Goal: Find specific page/section

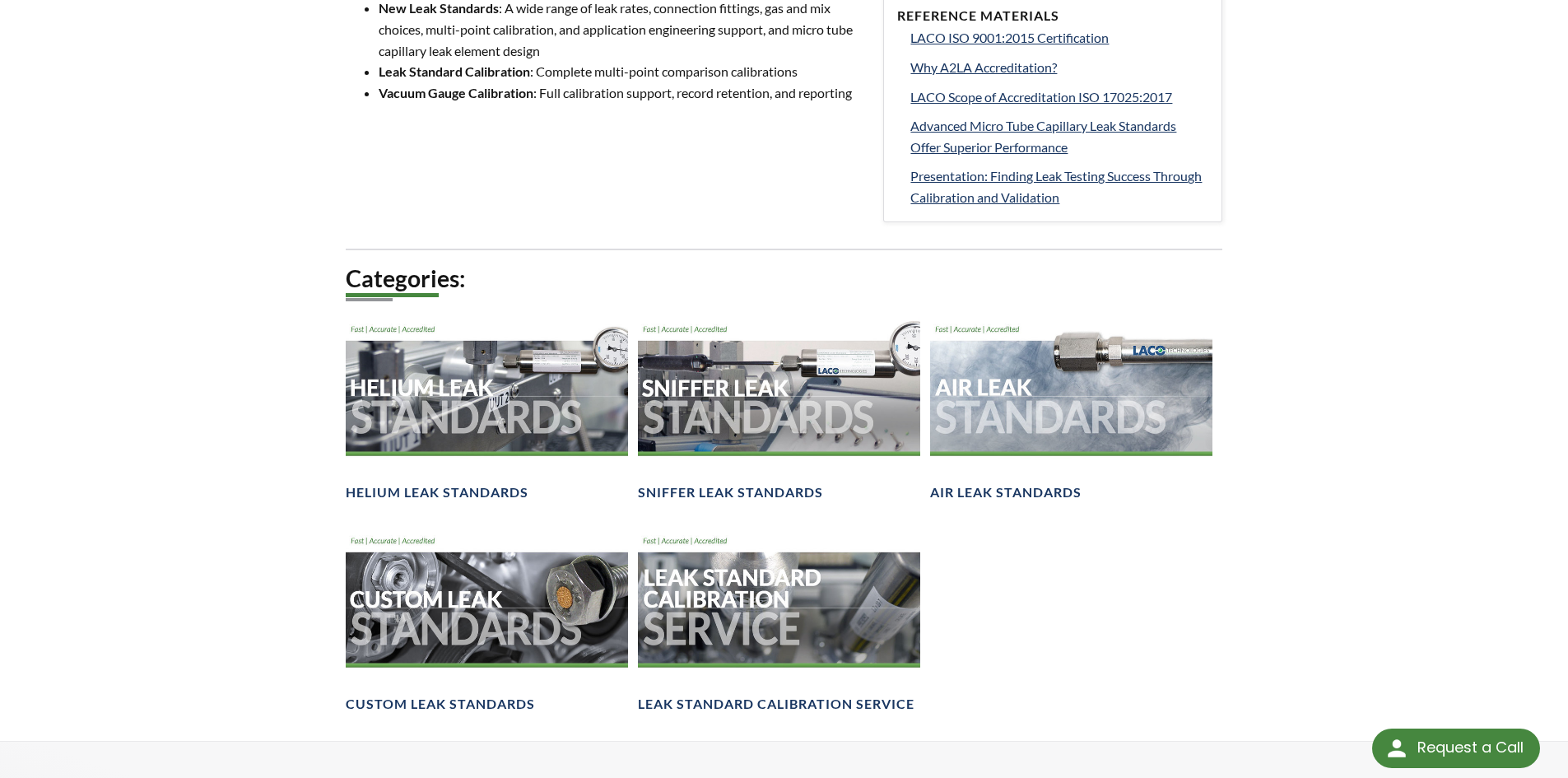
scroll to position [906, 0]
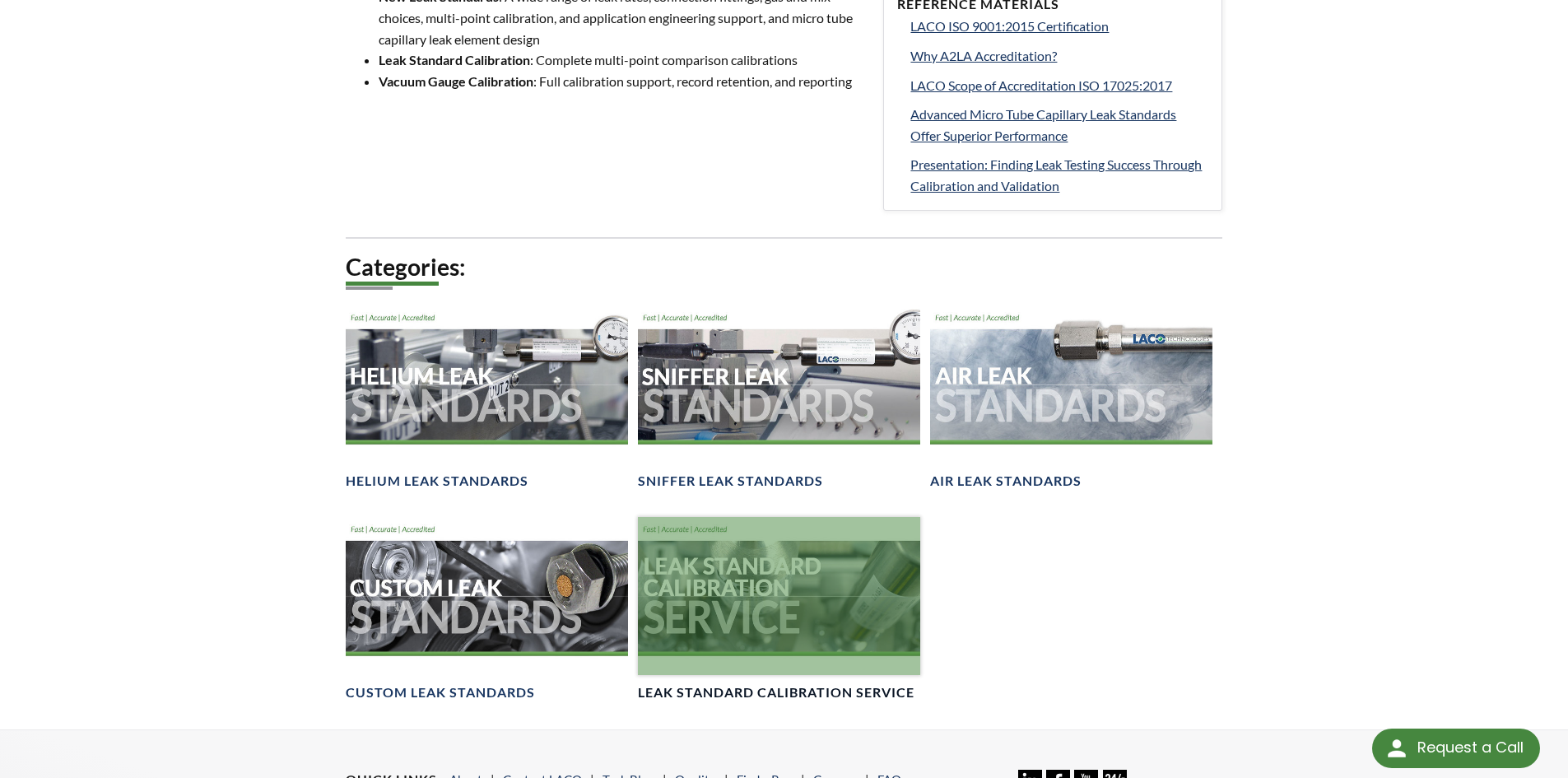
click at [711, 565] on div at bounding box center [779, 596] width 283 height 159
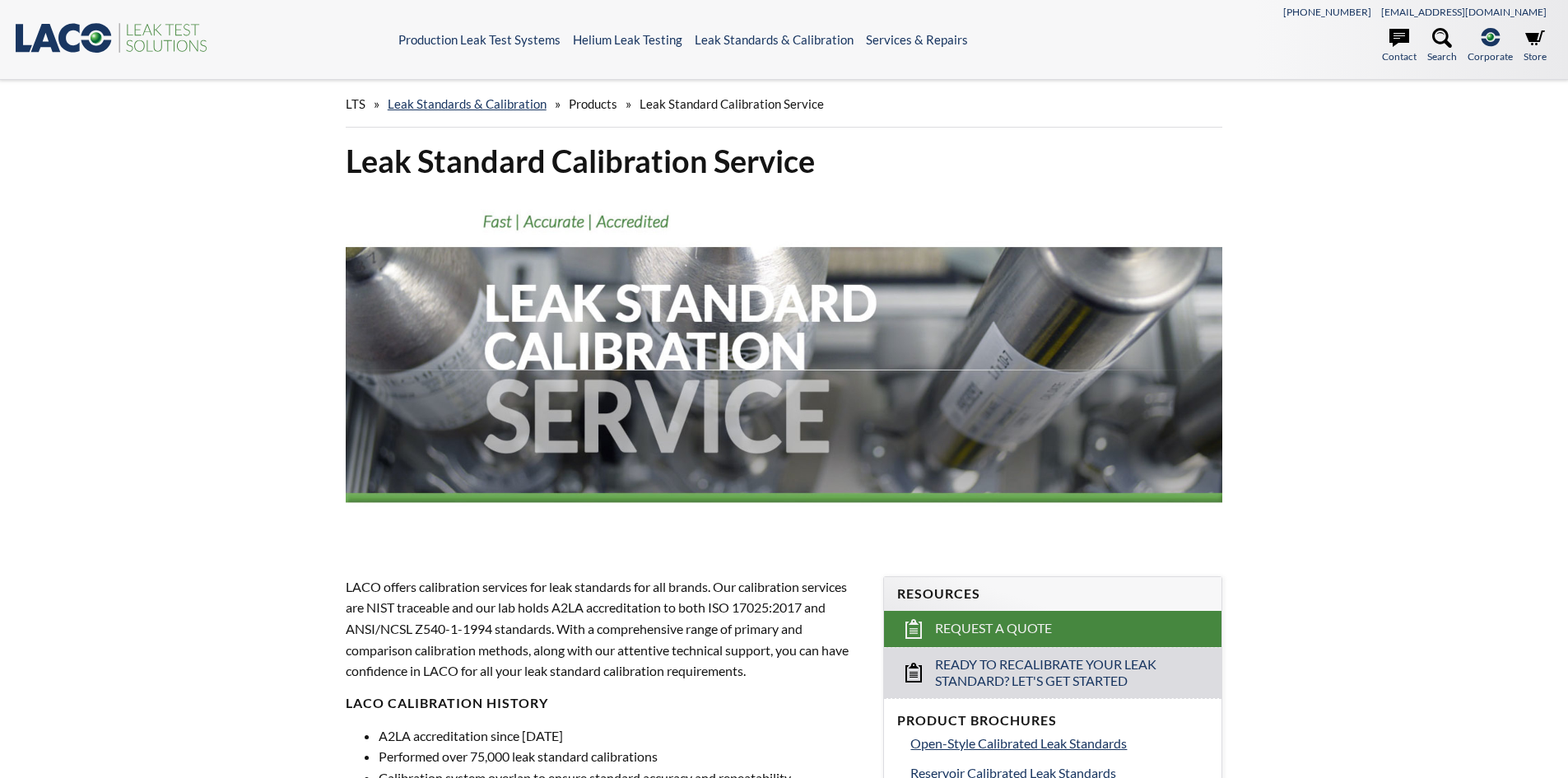
select select "Widget de traduction"
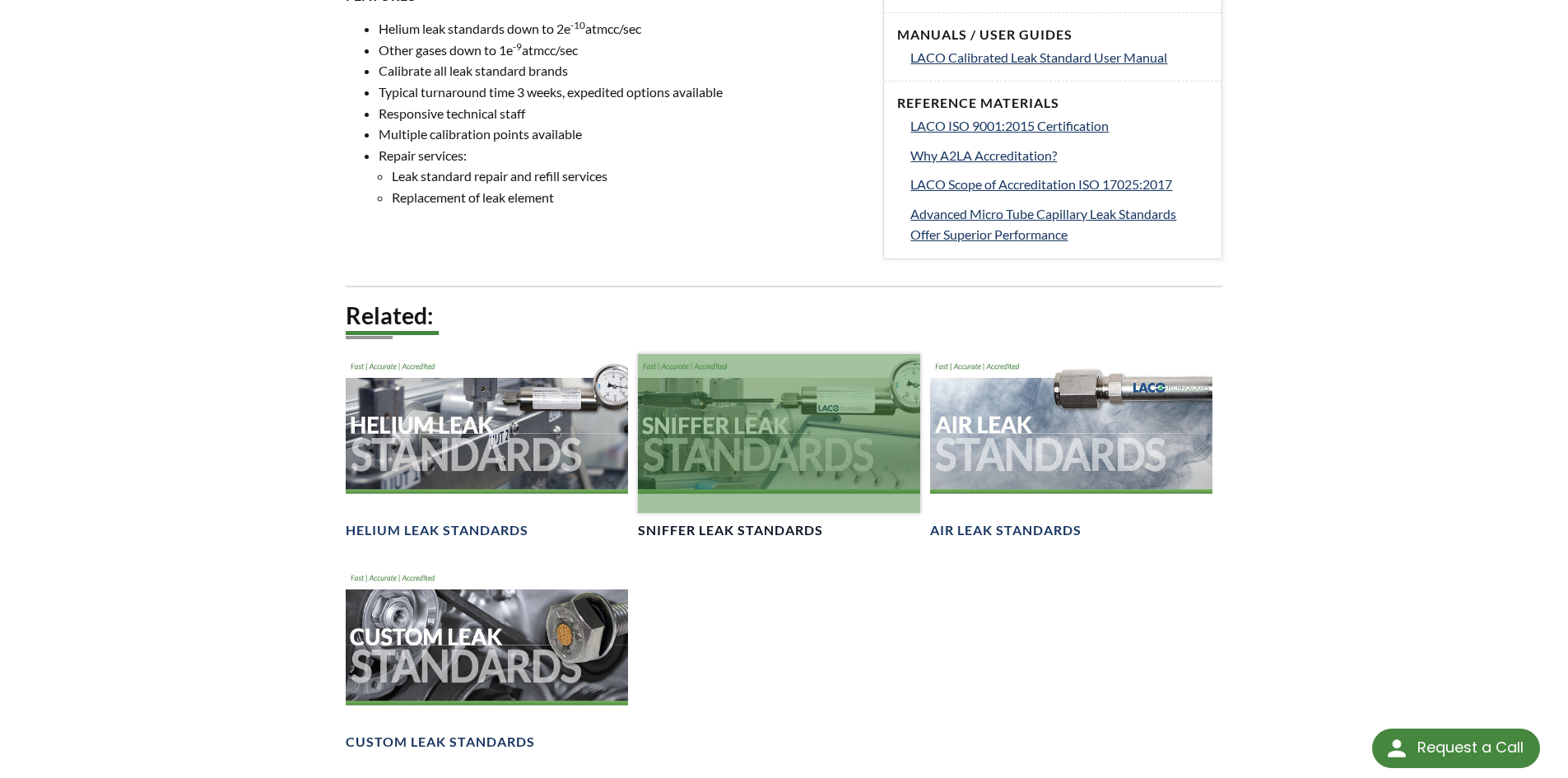
scroll to position [988, 0]
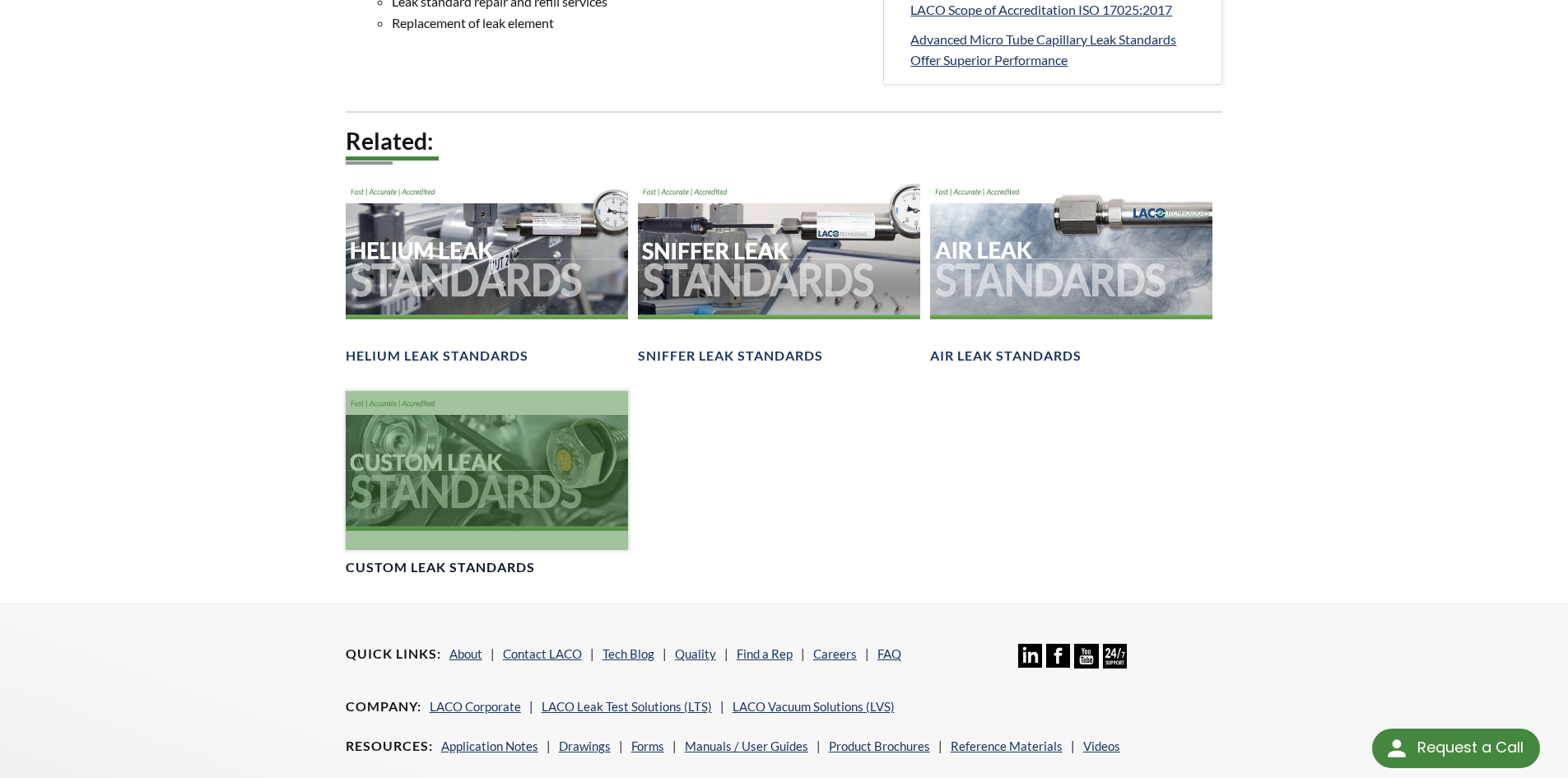
click at [581, 480] on div at bounding box center [487, 471] width 283 height 159
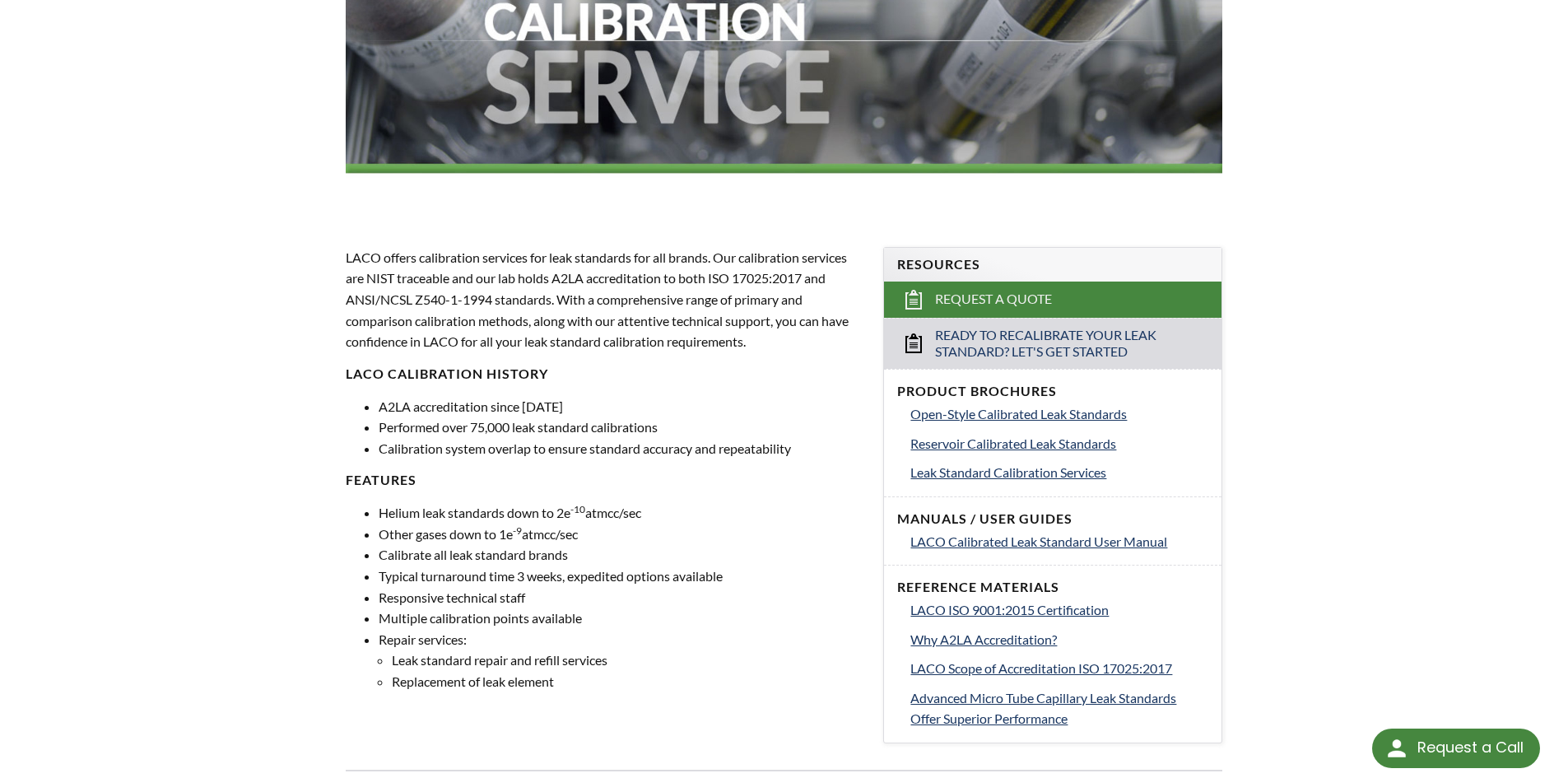
scroll to position [514, 0]
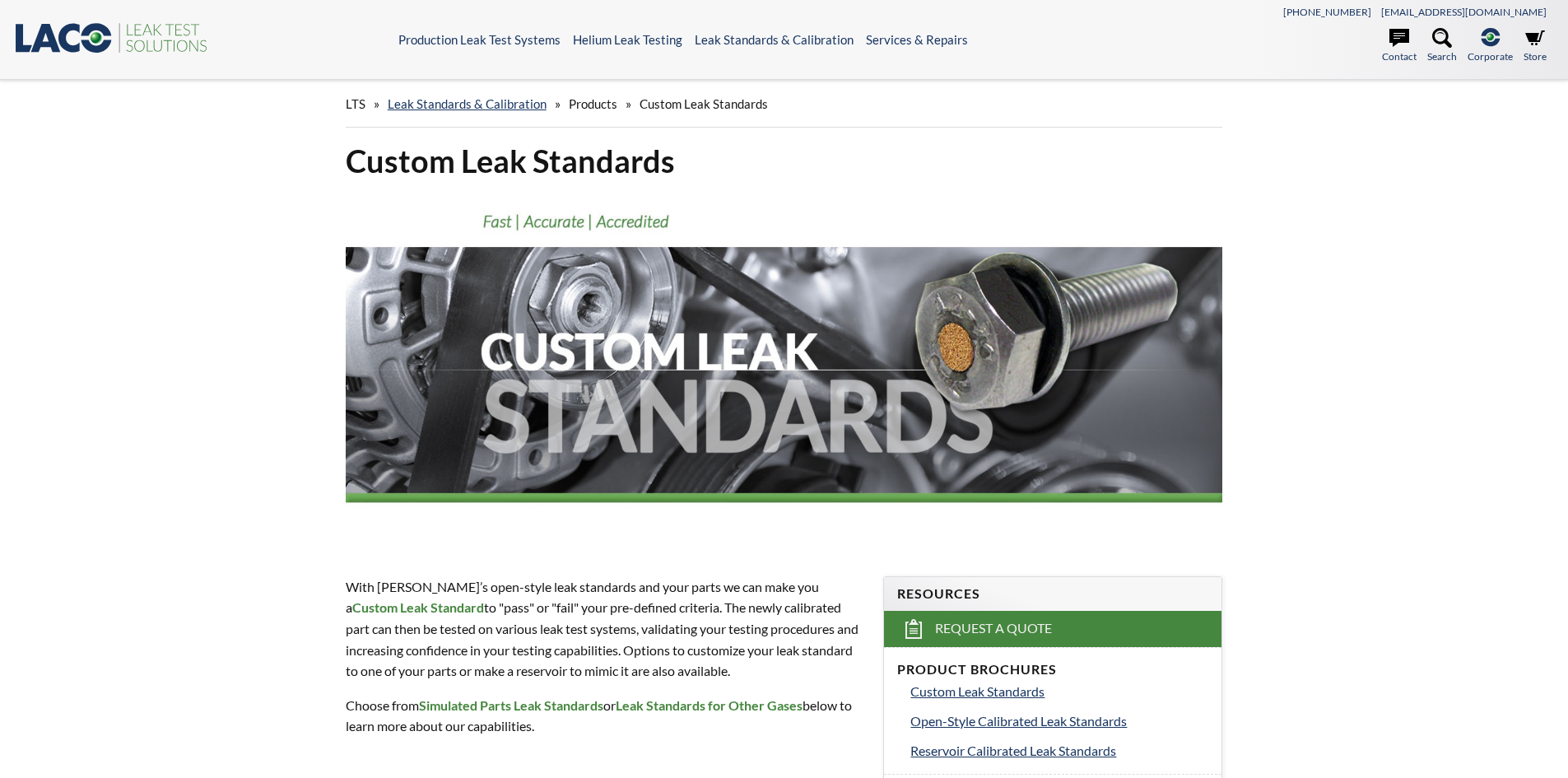
select select "Widget de traduction"
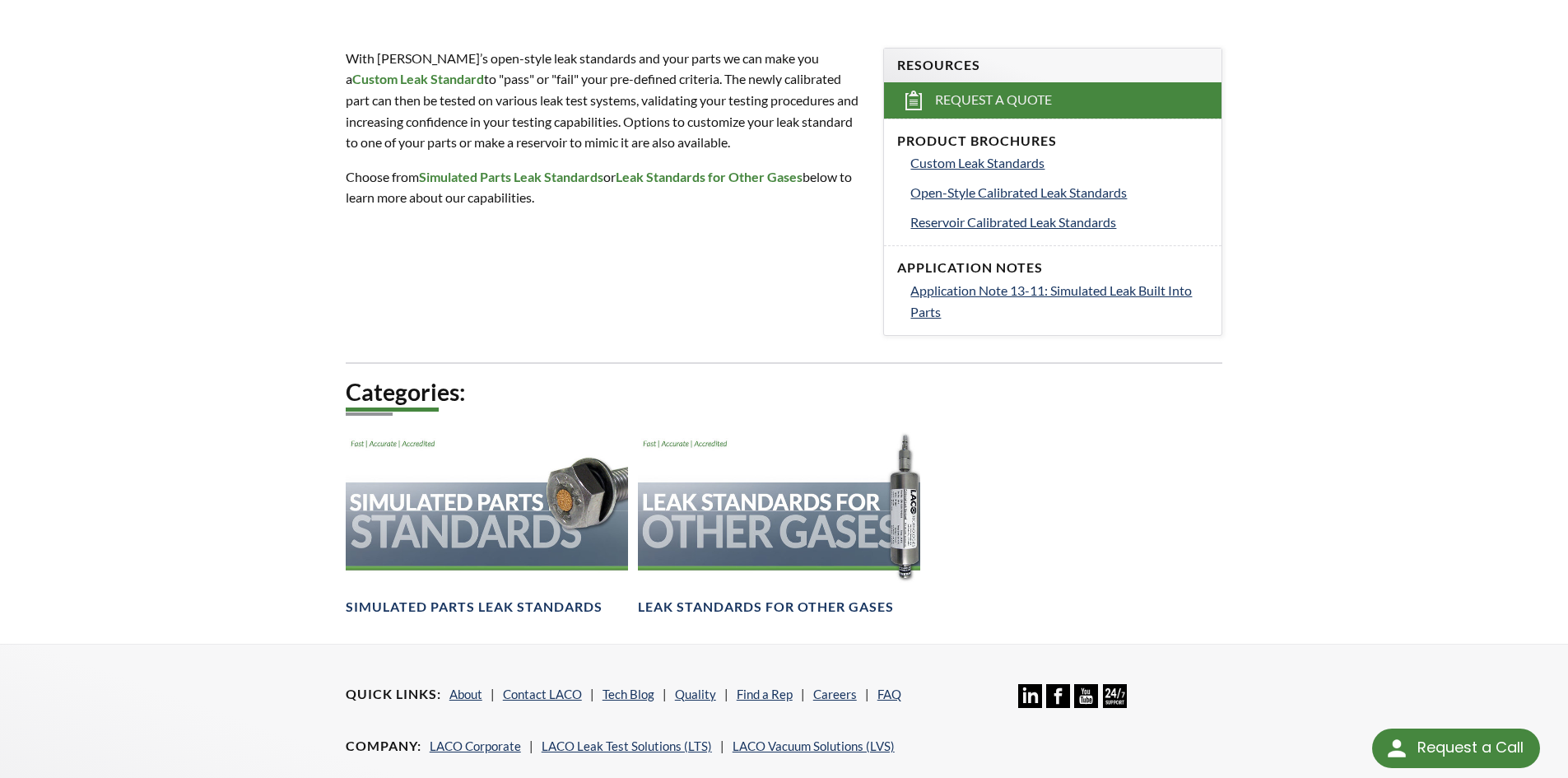
scroll to position [282, 0]
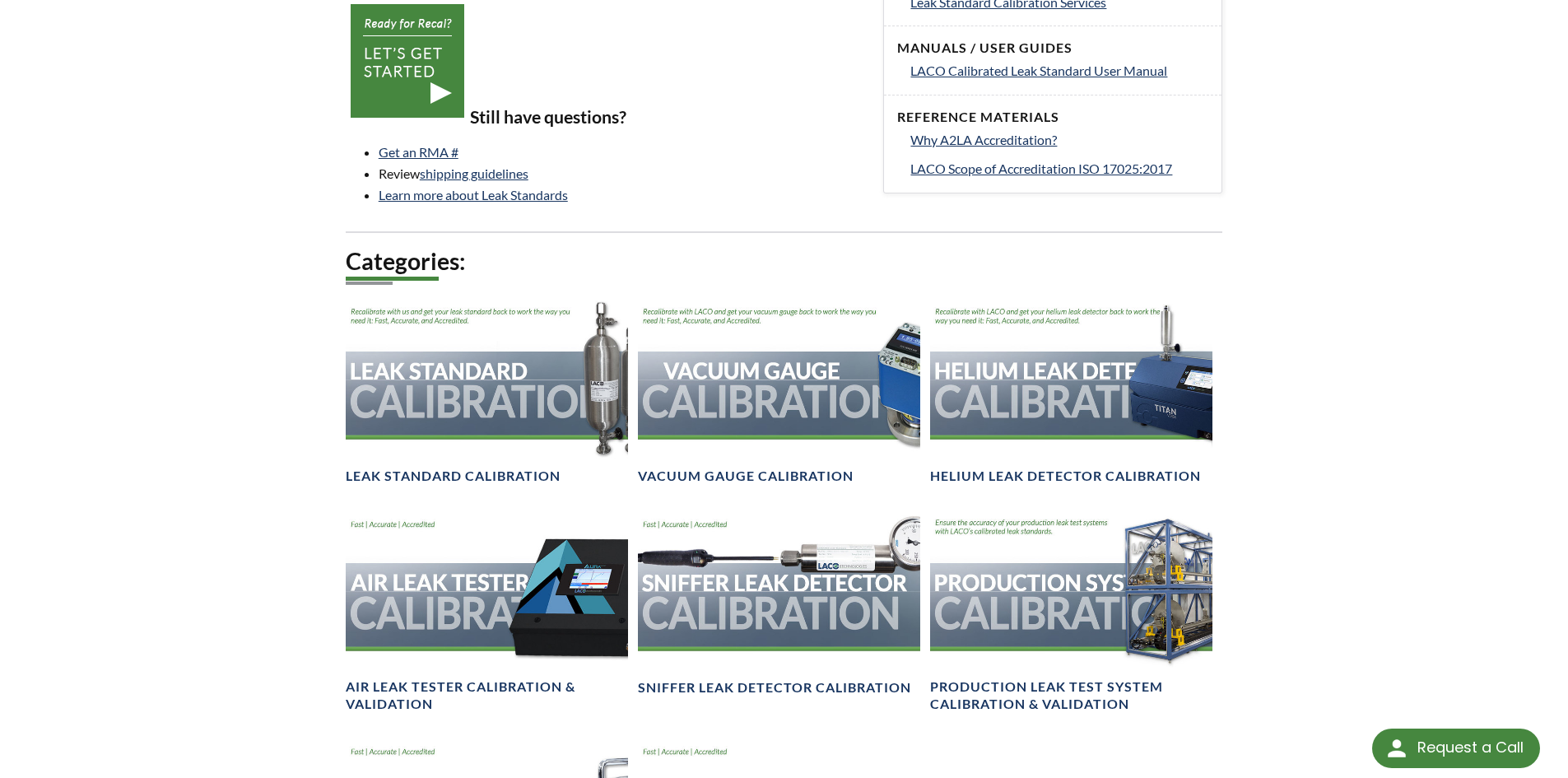
scroll to position [823, 0]
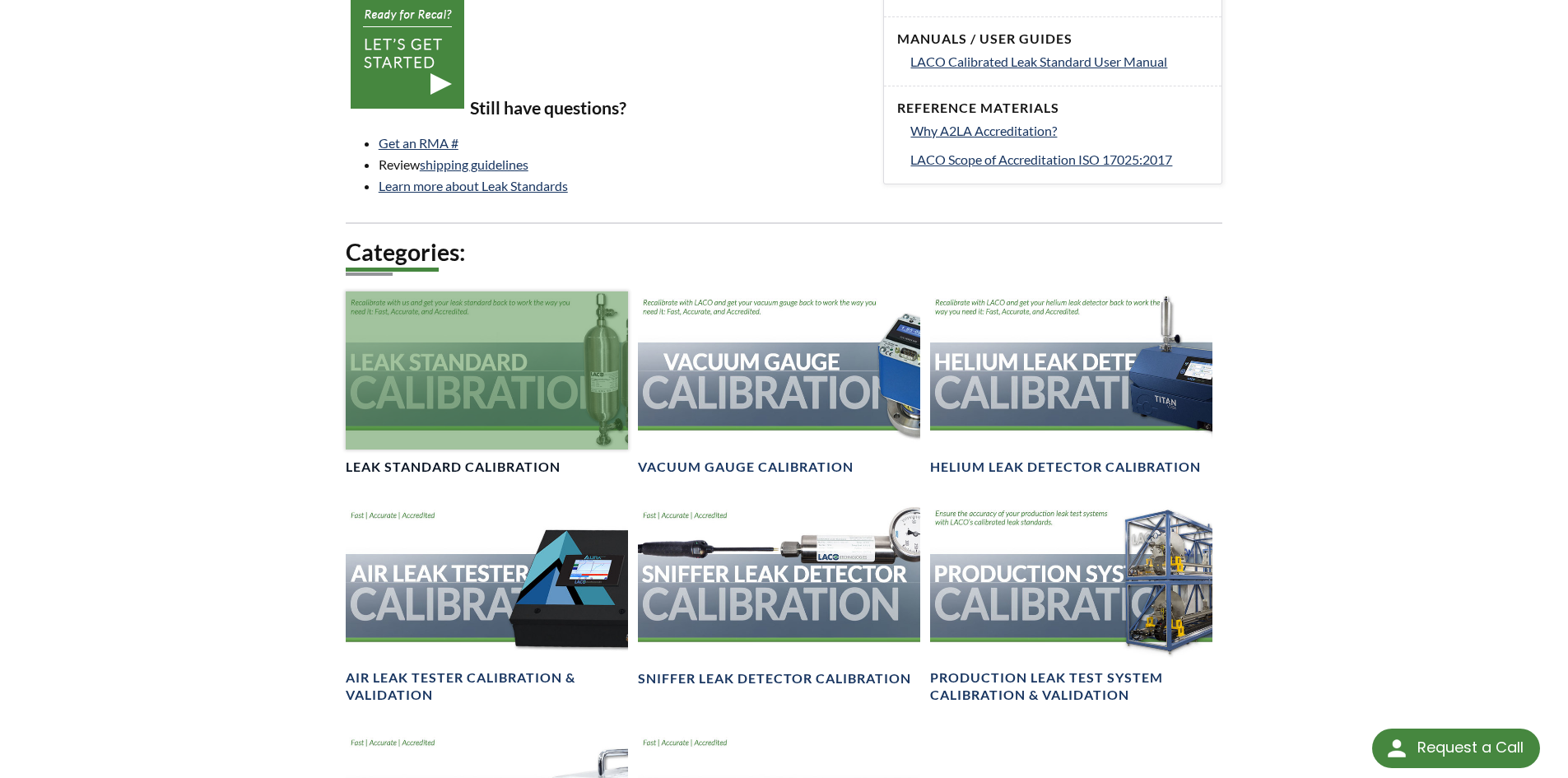
click at [532, 406] on div at bounding box center [487, 370] width 283 height 159
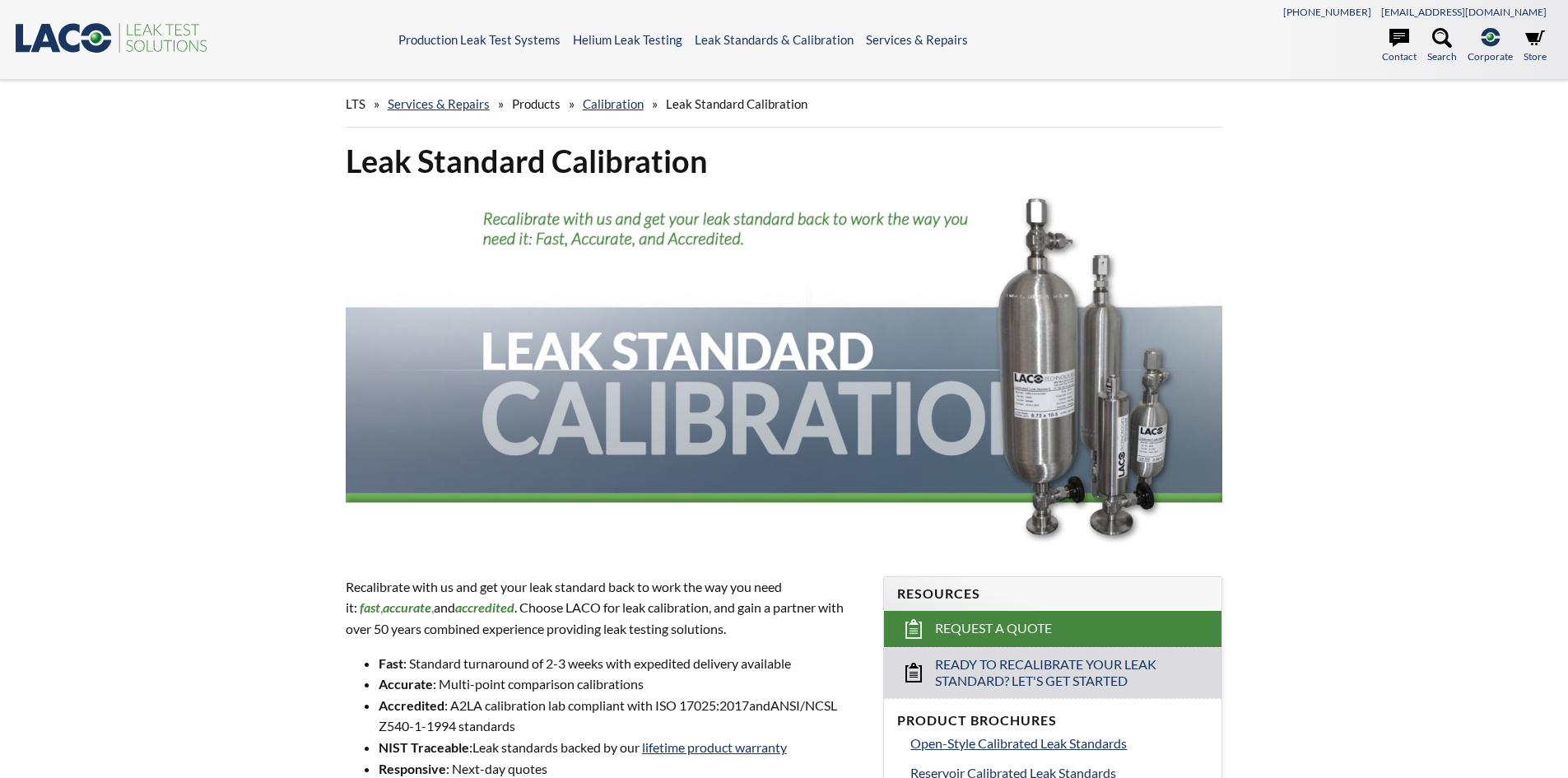
select select "Widget de traduction"
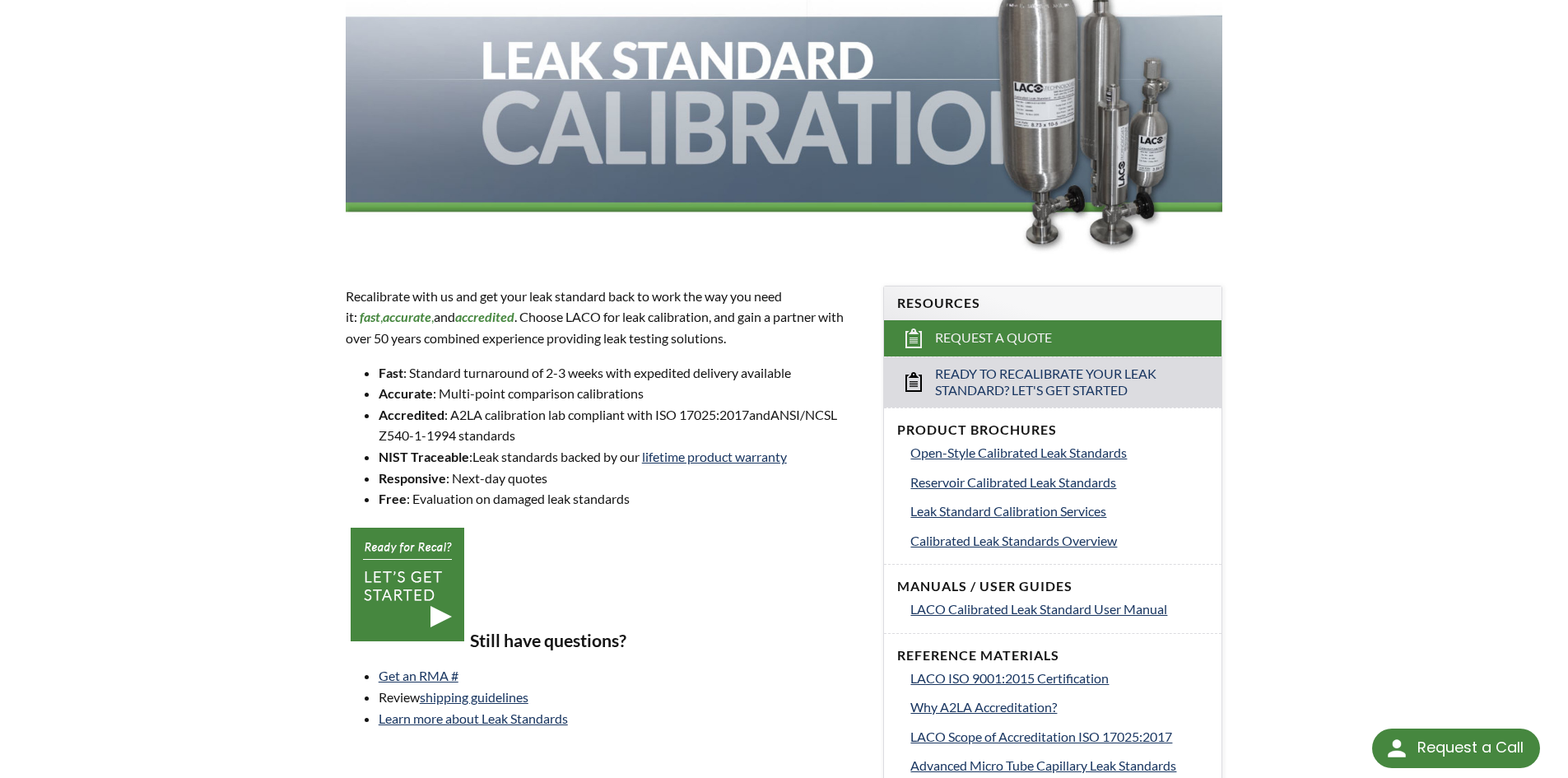
scroll to position [329, 0]
